Goal: Information Seeking & Learning: Compare options

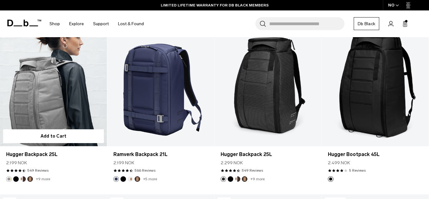
scroll to position [1295, 0]
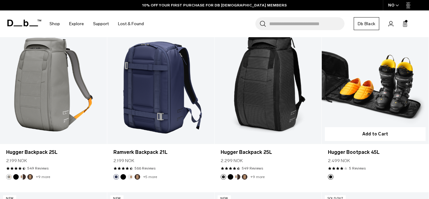
click at [324, 166] on div "Hugger Bootpack 45L 2.499 NOK 3.8 star rating 5 Reviews" at bounding box center [375, 159] width 107 height 30
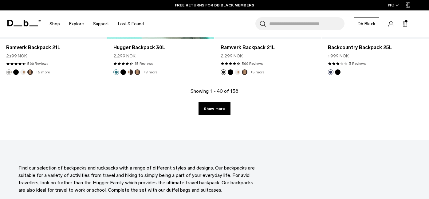
scroll to position [1734, 0]
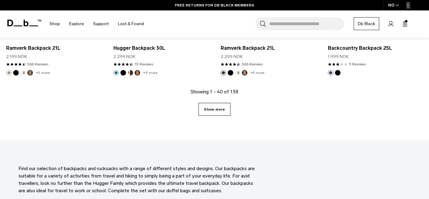
click at [208, 113] on link "Show more" at bounding box center [215, 109] width 32 height 13
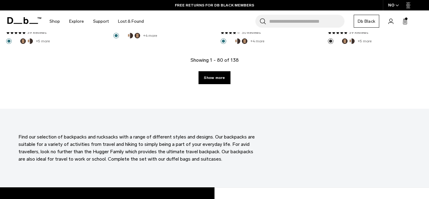
scroll to position [3437, 0]
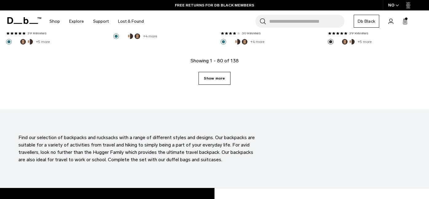
click at [220, 79] on link "Show more" at bounding box center [215, 78] width 32 height 13
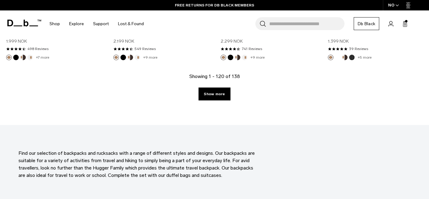
scroll to position [5099, 0]
click at [217, 98] on link "Show more" at bounding box center [215, 94] width 32 height 13
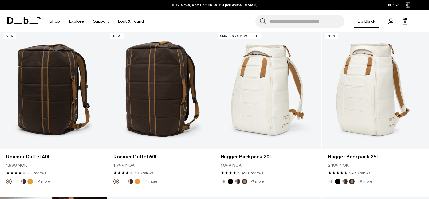
scroll to position [5127, 0]
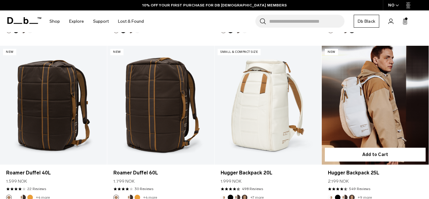
click at [371, 105] on link "Hugger Backpack 25L" at bounding box center [375, 105] width 107 height 119
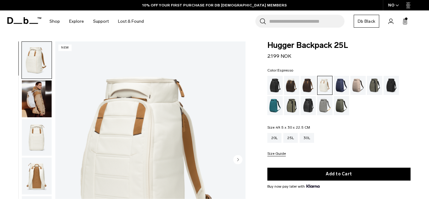
click at [304, 84] on div "Espresso" at bounding box center [309, 85] width 16 height 19
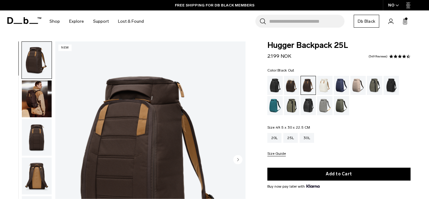
click at [275, 84] on div "Black Out" at bounding box center [276, 85] width 16 height 19
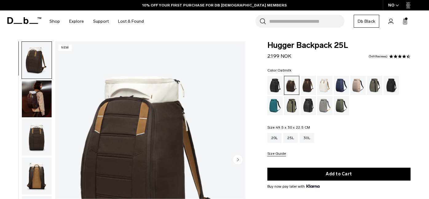
click at [373, 83] on div "Forest Green" at bounding box center [375, 85] width 16 height 19
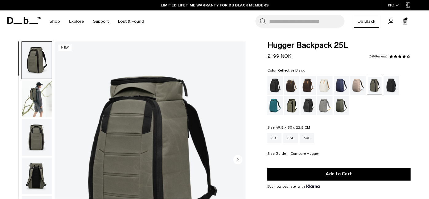
click at [310, 106] on div "Reflective Black" at bounding box center [309, 105] width 16 height 19
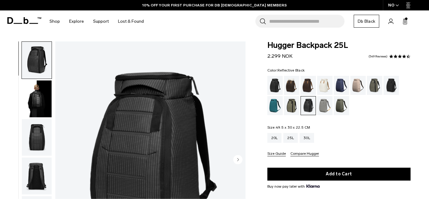
click at [41, 140] on img "button" at bounding box center [37, 137] width 30 height 37
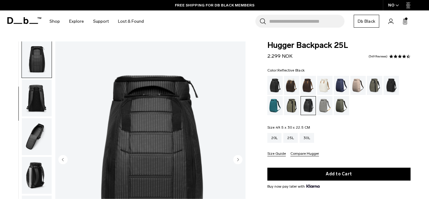
click at [30, 125] on img "button" at bounding box center [37, 136] width 30 height 37
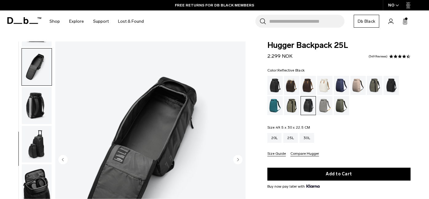
scroll to position [41, 0]
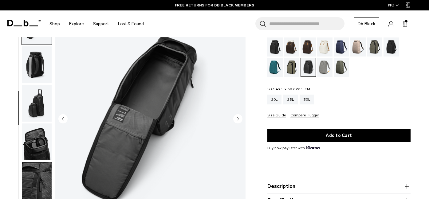
click at [292, 64] on div "Mash Green" at bounding box center [292, 67] width 16 height 19
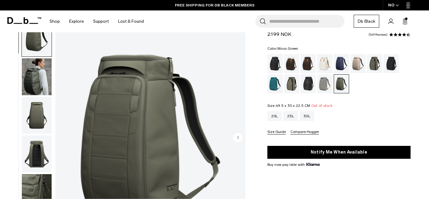
scroll to position [21, 0]
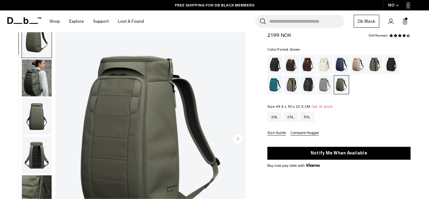
click at [378, 62] on div "Forest Green" at bounding box center [375, 64] width 16 height 19
click at [341, 65] on div "Blue Hour" at bounding box center [342, 64] width 16 height 19
